Goal: Check status: Check status

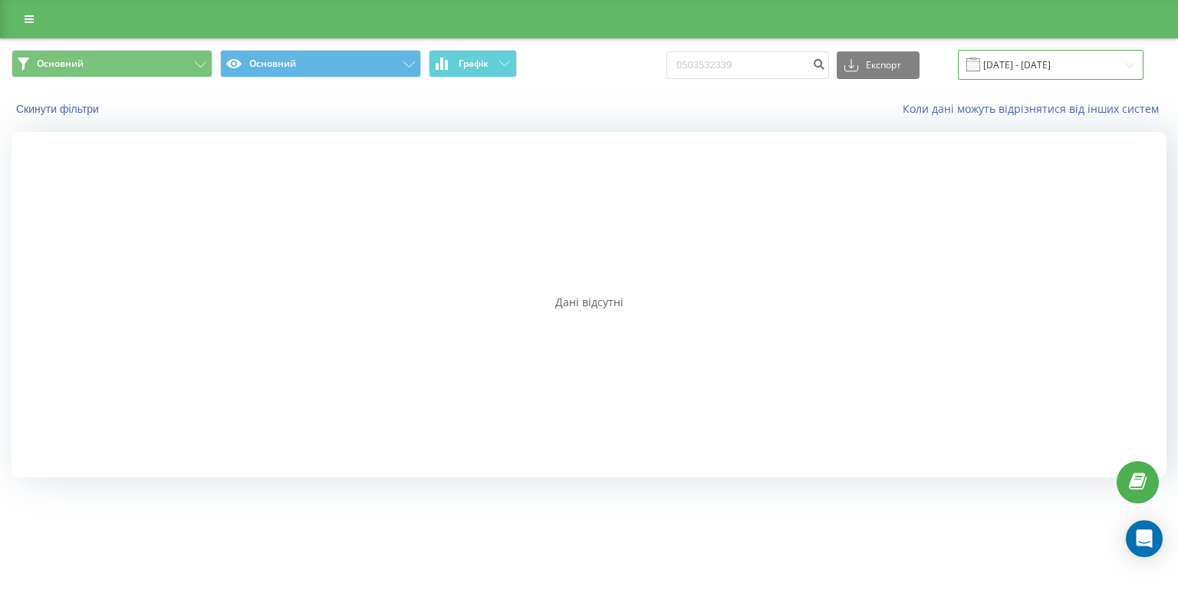
click at [1066, 64] on input "19.06.2025 - 19.09.2025" at bounding box center [1051, 65] width 186 height 30
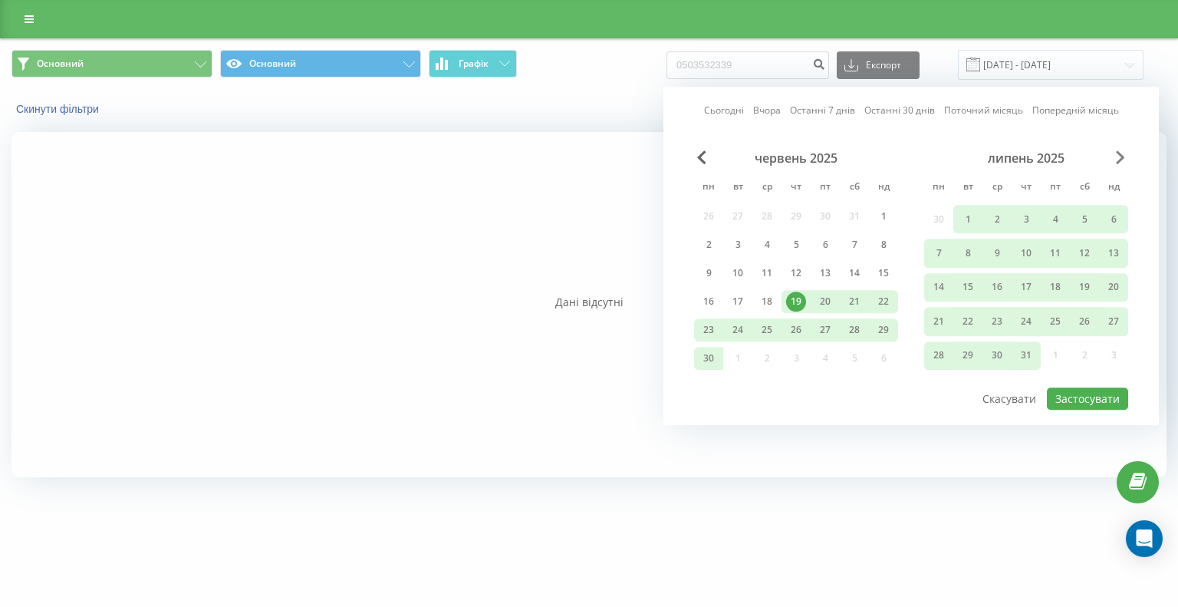
click at [1123, 160] on span "Next Month" at bounding box center [1120, 157] width 9 height 14
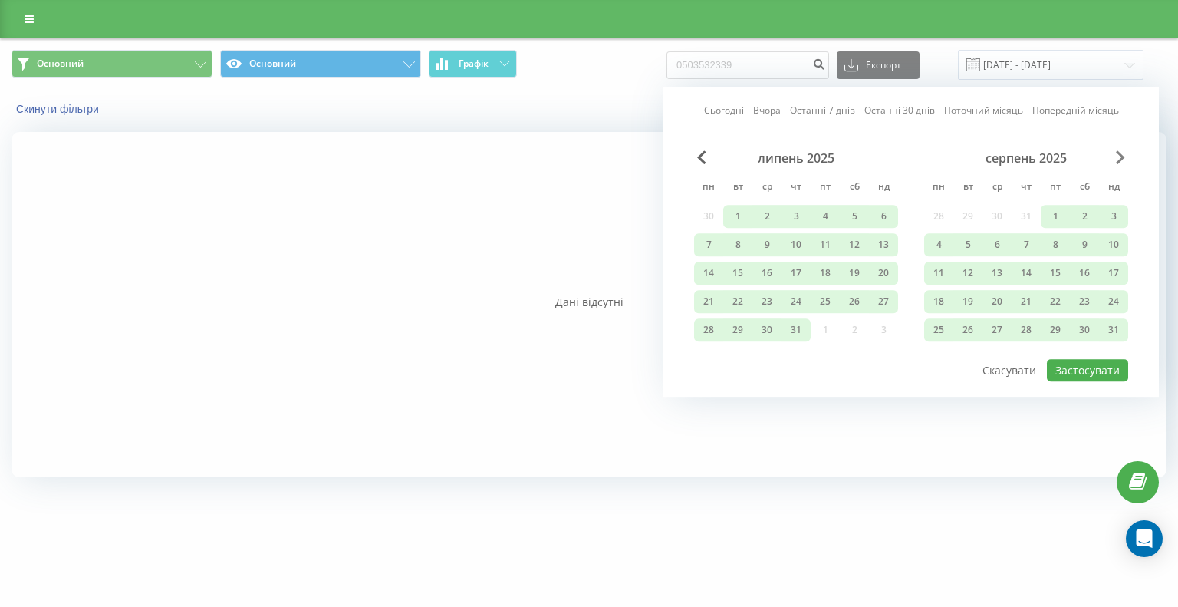
click at [1116, 162] on span "Next Month" at bounding box center [1120, 157] width 9 height 14
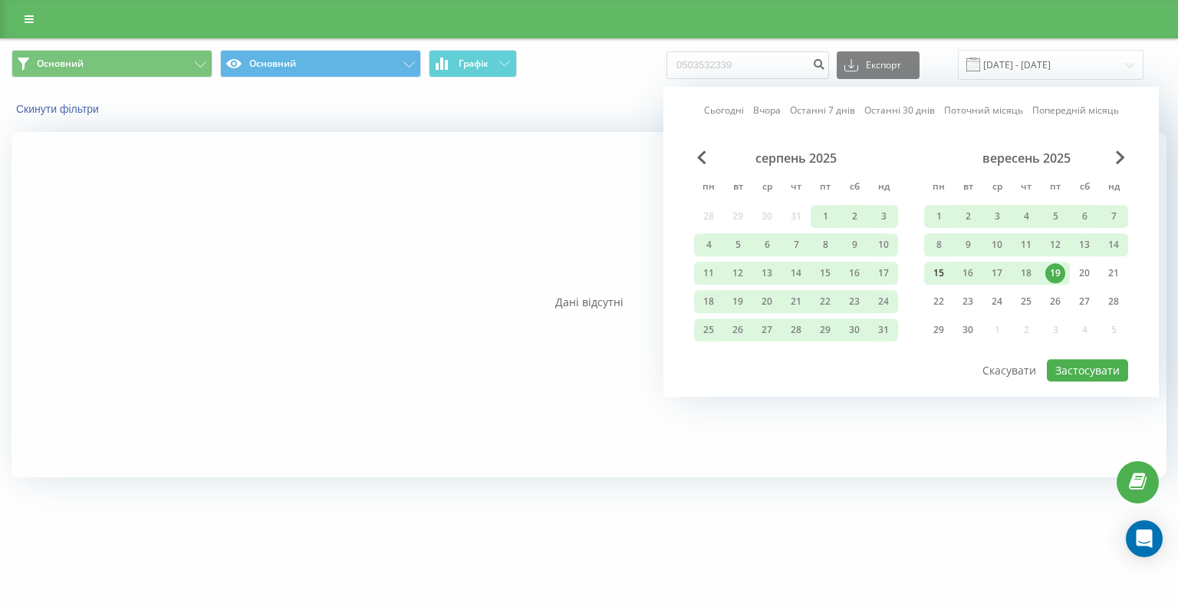
click at [939, 268] on div "15" at bounding box center [939, 273] width 20 height 20
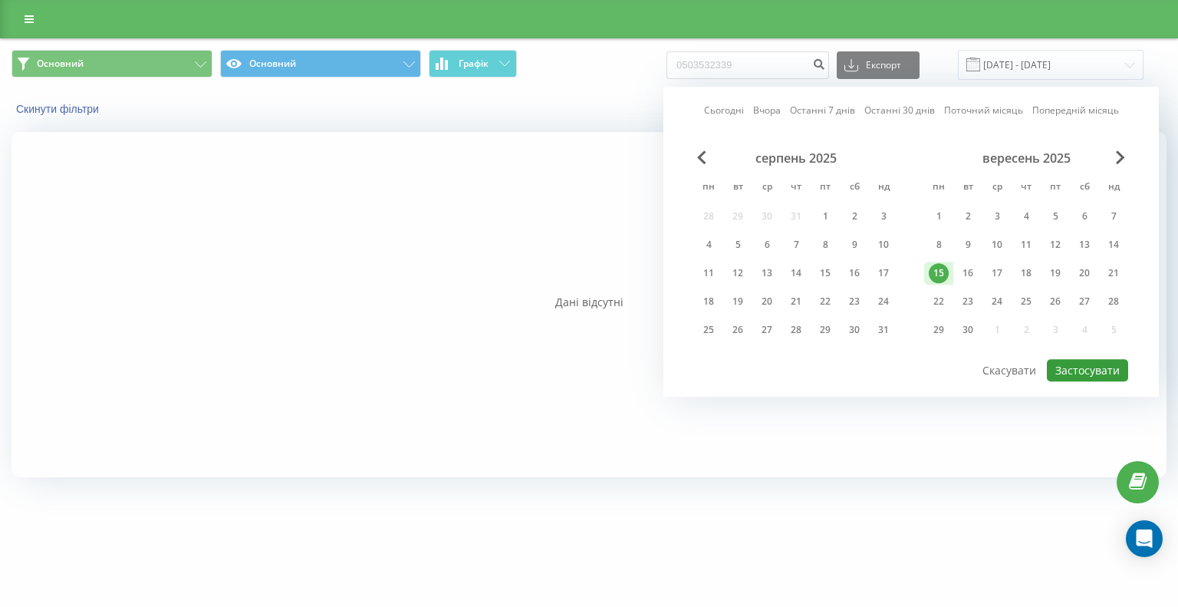
click at [1086, 363] on button "Застосувати" at bounding box center [1087, 370] width 81 height 22
type input "[DATE] - [DATE]"
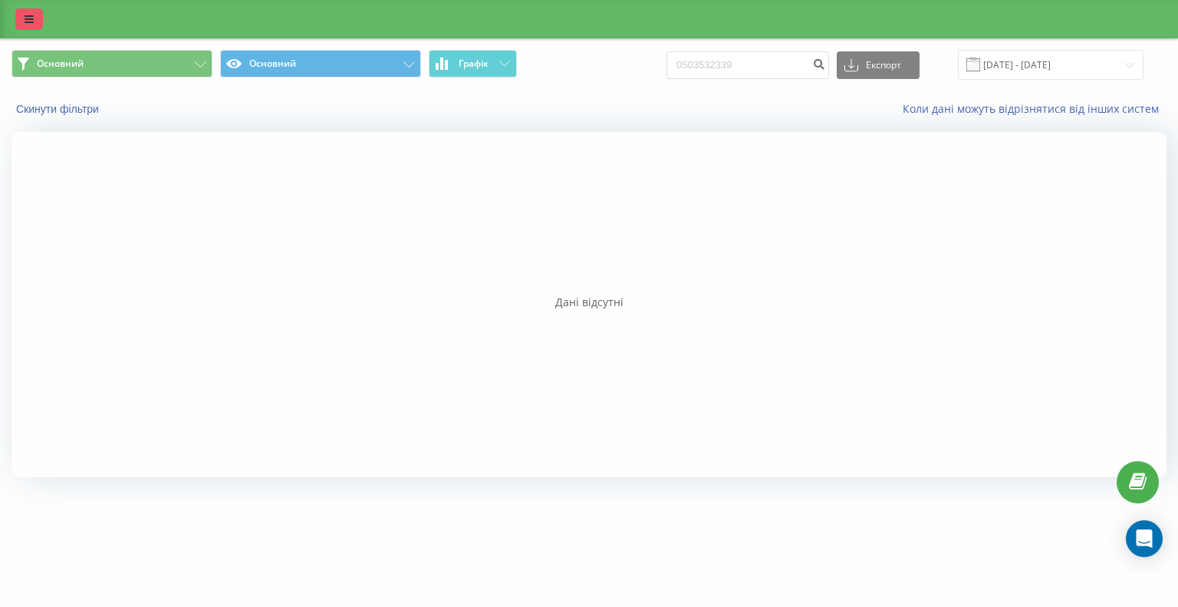
click at [32, 21] on icon at bounding box center [29, 19] width 9 height 11
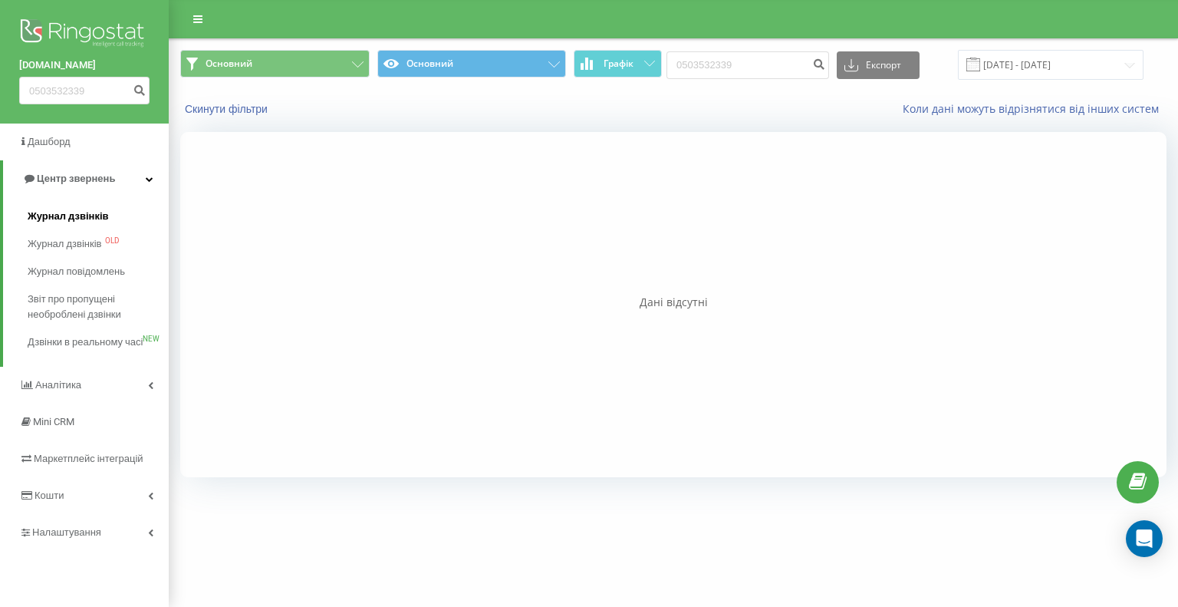
click at [84, 212] on span "Журнал дзвінків" at bounding box center [68, 216] width 81 height 15
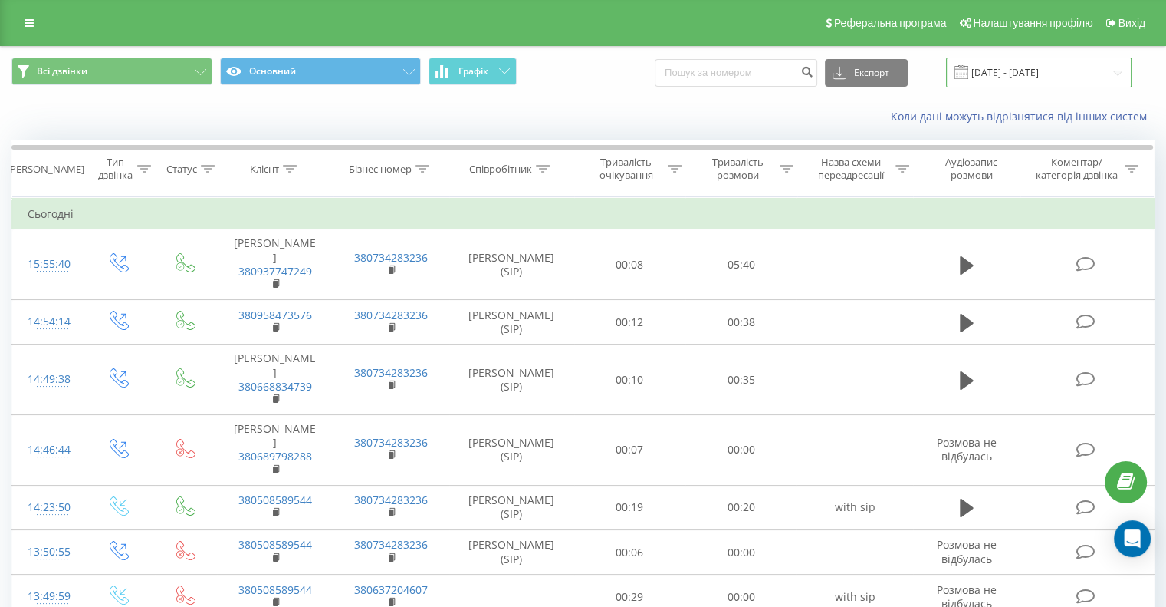
click at [1052, 68] on input "[DATE] - [DATE]" at bounding box center [1039, 73] width 186 height 30
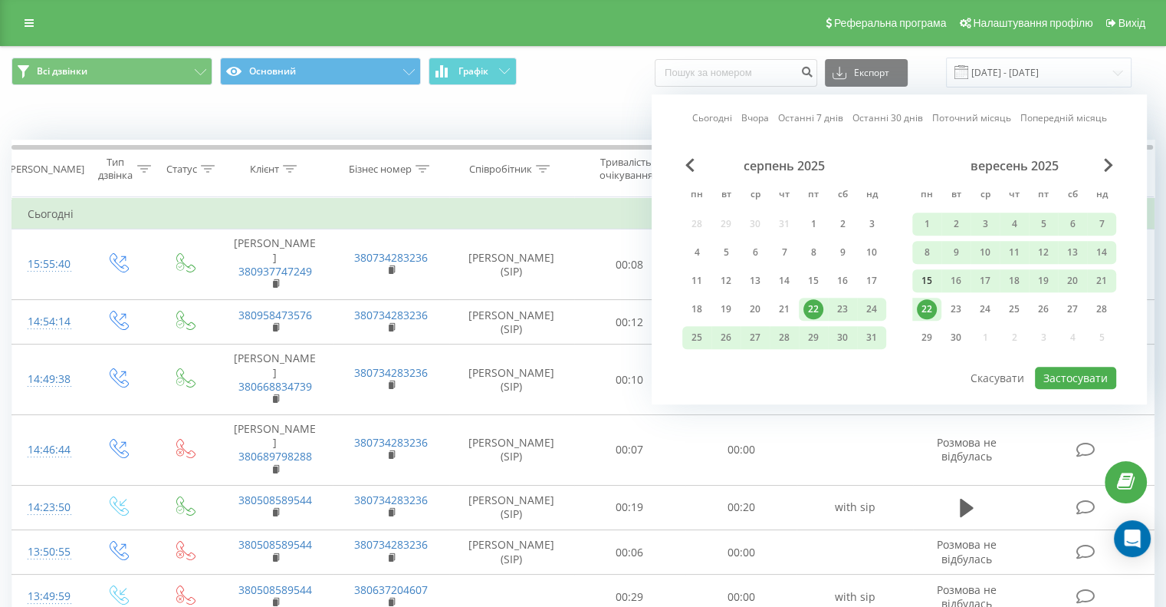
click at [928, 276] on div "15" at bounding box center [927, 281] width 20 height 20
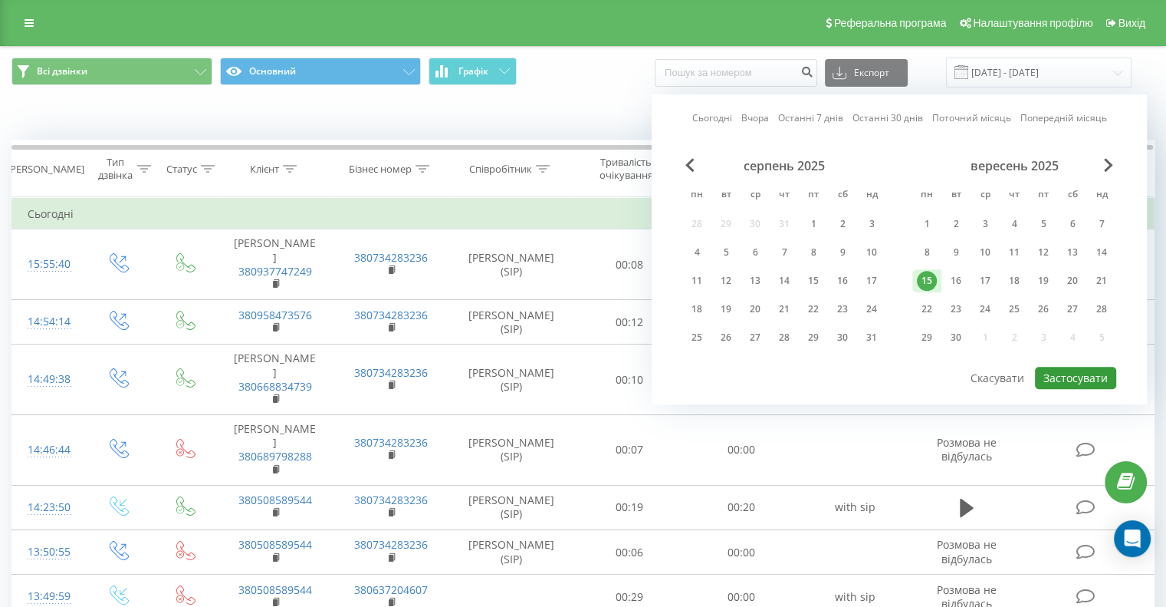
click at [1063, 370] on button "Застосувати" at bounding box center [1075, 378] width 81 height 22
type input "[DATE] - [DATE]"
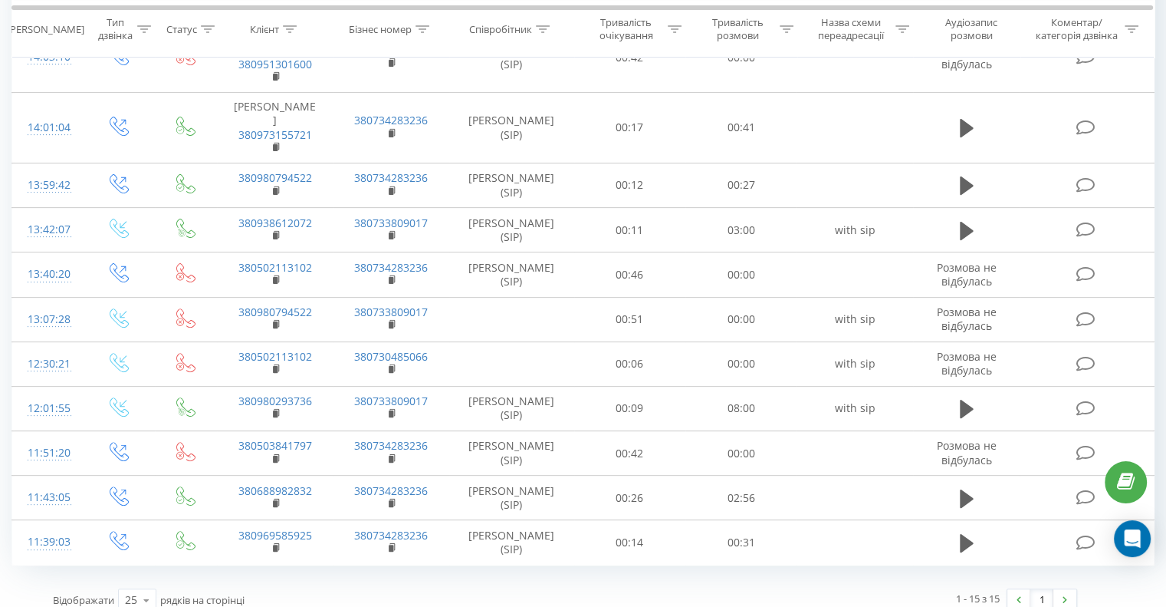
scroll to position [515, 0]
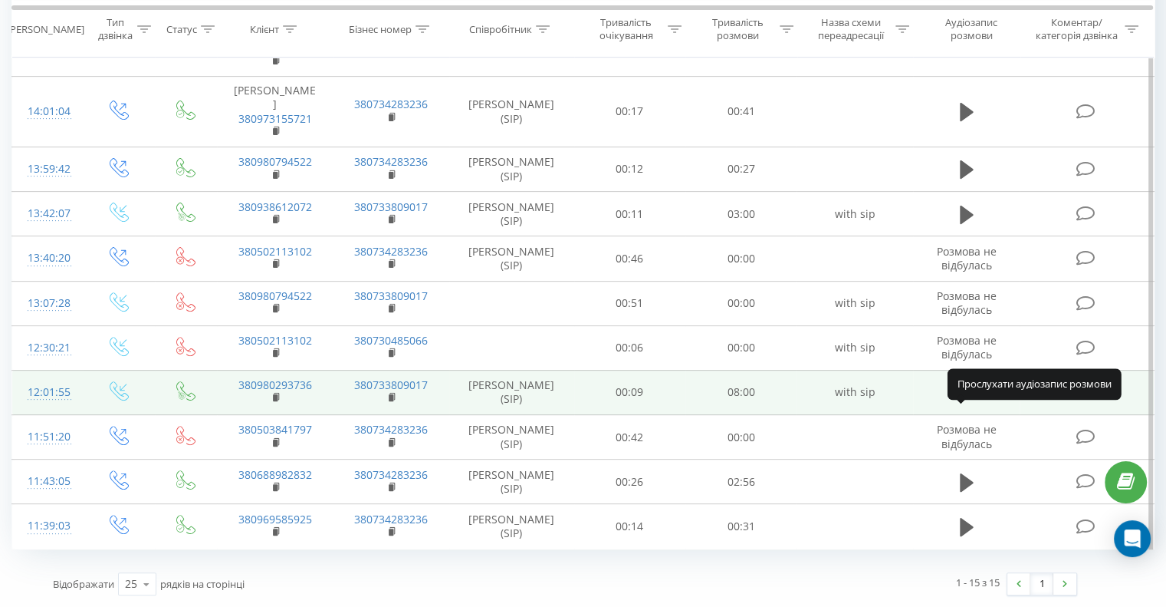
click at [969, 383] on icon at bounding box center [967, 392] width 14 height 18
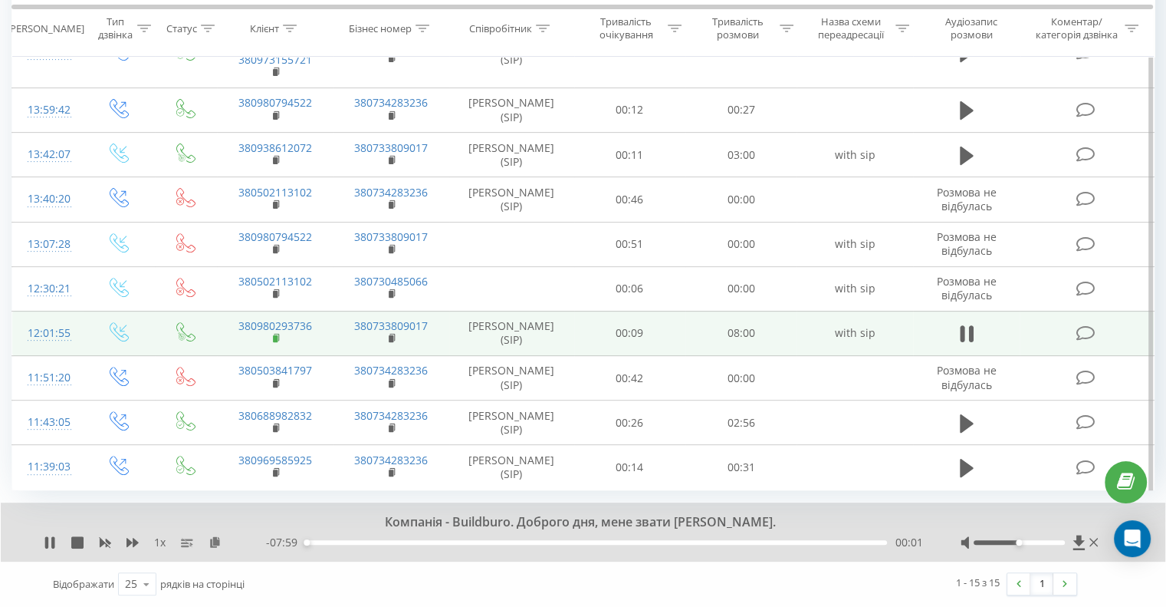
click at [274, 342] on rect at bounding box center [275, 338] width 5 height 7
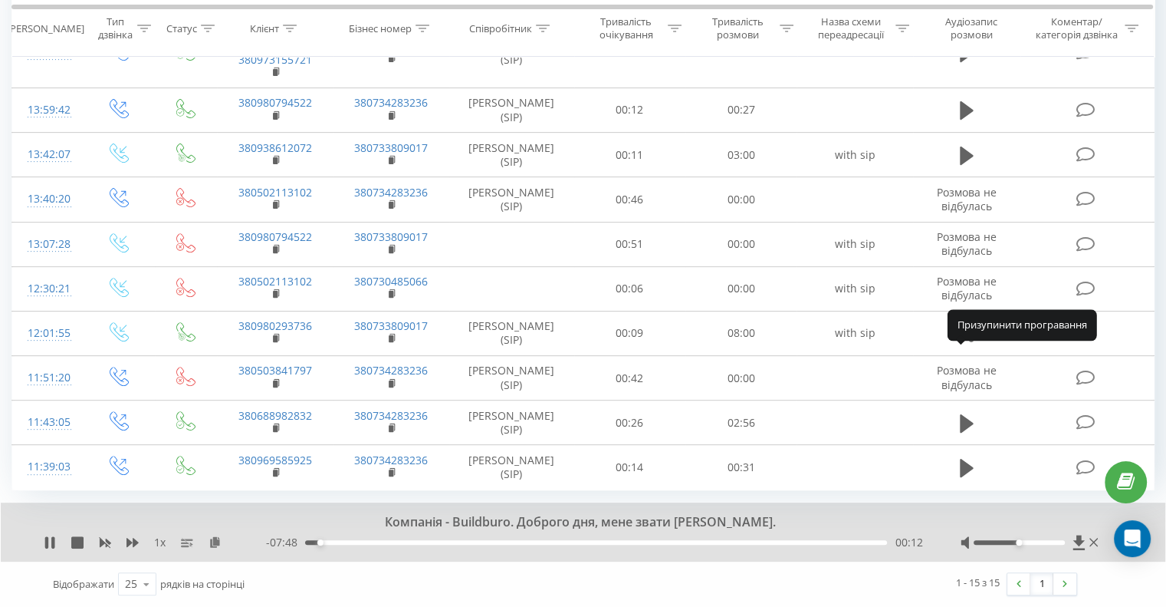
click at [965, 344] on icon at bounding box center [967, 333] width 14 height 21
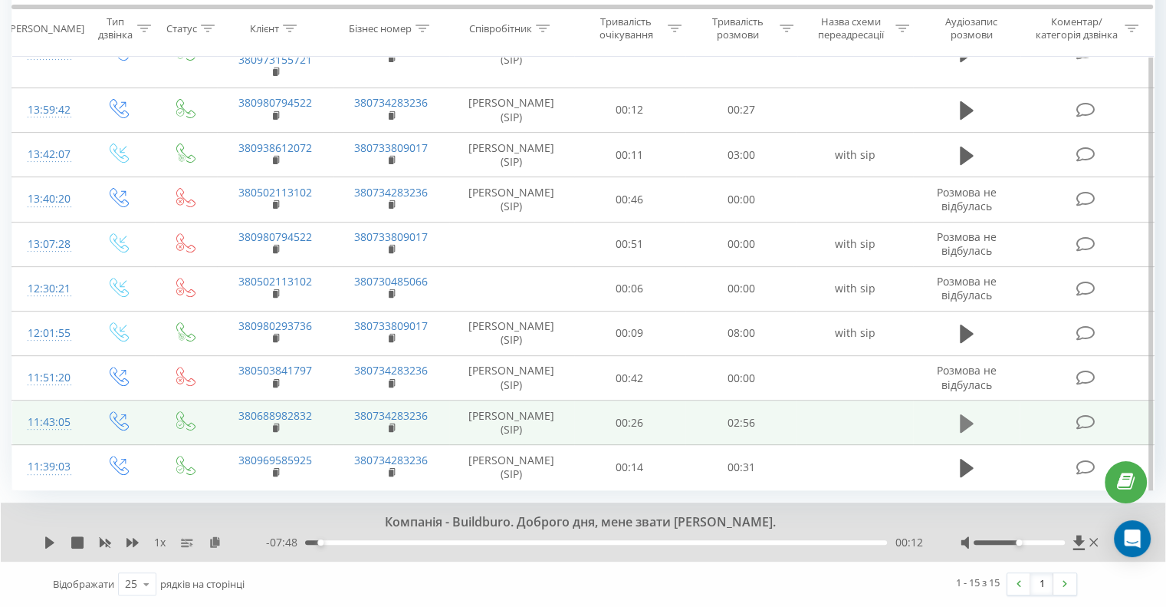
click at [972, 434] on icon at bounding box center [967, 423] width 14 height 21
click at [278, 430] on icon at bounding box center [276, 426] width 5 height 7
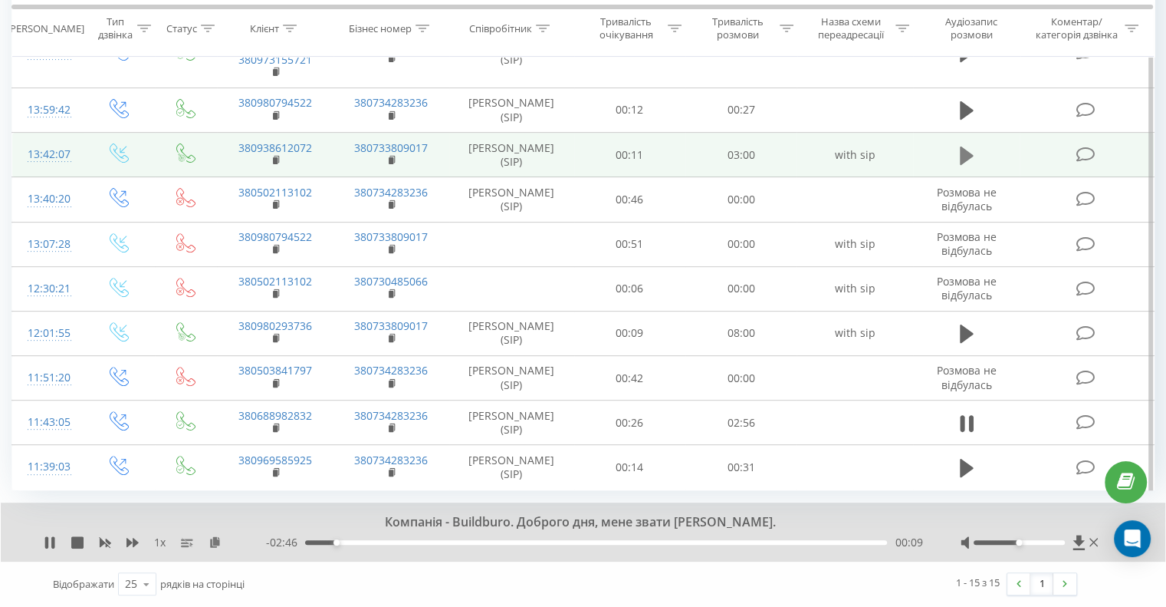
click at [958, 154] on button at bounding box center [966, 155] width 23 height 23
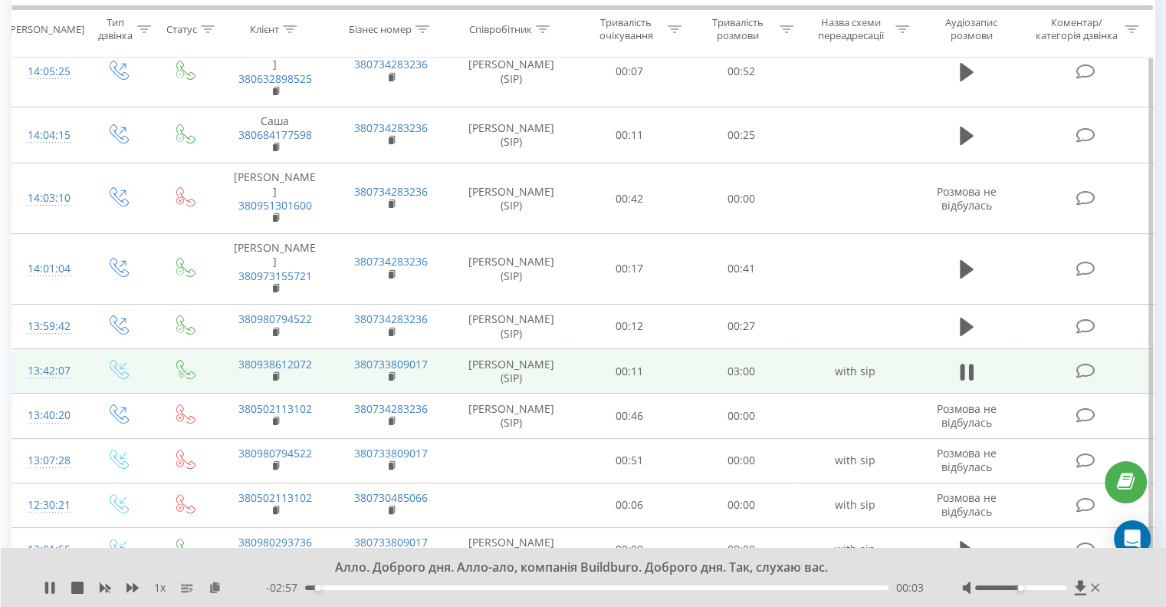
scroll to position [291, 0]
click at [275, 379] on rect at bounding box center [275, 379] width 5 height 7
